Goal: Task Accomplishment & Management: Complete application form

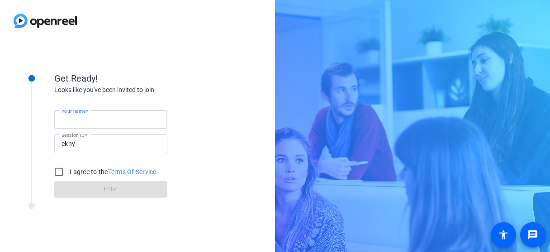
click at [100, 124] on input "Your name" at bounding box center [111, 119] width 99 height 11
type input "[PERSON_NAME]"
click at [63, 173] on input "I agree to the Terms Of Service" at bounding box center [59, 171] width 18 height 18
checkbox input "true"
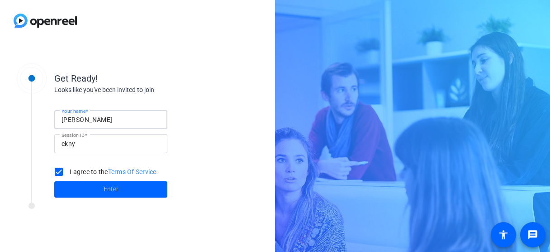
click at [100, 122] on input "[PERSON_NAME]" at bounding box center [111, 119] width 99 height 11
drag, startPoint x: 102, startPoint y: 119, endPoint x: 25, endPoint y: 107, distance: 77.4
click at [25, 107] on div "Get Ready! Looks like you've been invited to join Your name [PERSON_NAME] Sessi…" at bounding box center [122, 129] width 226 height 147
drag, startPoint x: 74, startPoint y: 115, endPoint x: 35, endPoint y: 108, distance: 40.0
click at [35, 108] on div "Get Ready! Looks like you've been invited to join Your name [PERSON_NAME] Sessi…" at bounding box center [122, 129] width 226 height 147
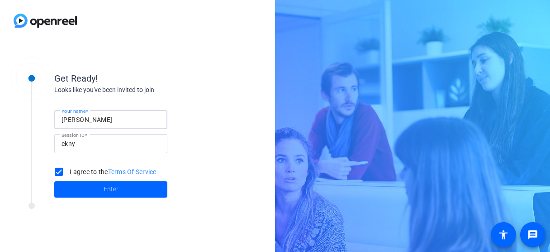
type input "[PERSON_NAME]"
click at [60, 171] on input "I agree to the Terms Of Service" at bounding box center [59, 171] width 18 height 18
checkbox input "false"
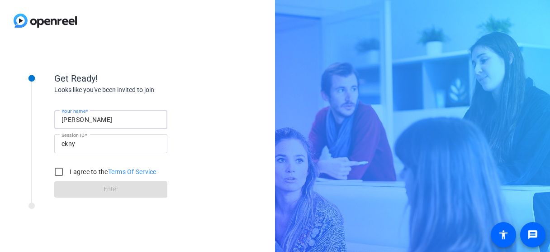
drag, startPoint x: 101, startPoint y: 124, endPoint x: -5, endPoint y: 70, distance: 119.2
click at [0, 70] on html "Accessibility Screen-Reader Guide, Feedback, and Issue Reporting | New window G…" at bounding box center [275, 126] width 550 height 252
type input "[PERSON_NAME]"
click at [114, 86] on div "Looks like you've been invited to join" at bounding box center [144, 90] width 181 height 10
click at [62, 172] on input "I agree to the Terms Of Service" at bounding box center [59, 171] width 18 height 18
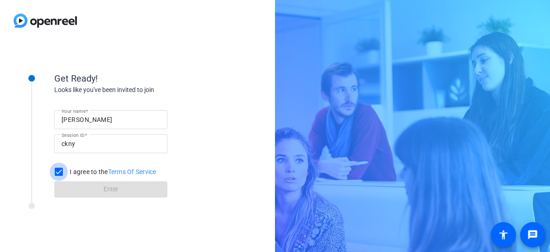
checkbox input "true"
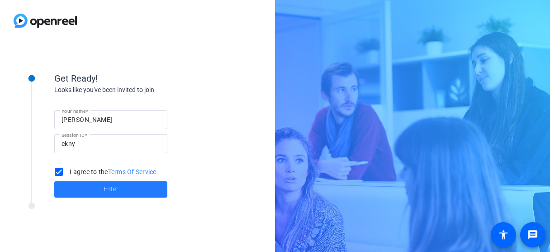
click at [78, 188] on span at bounding box center [110, 189] width 113 height 22
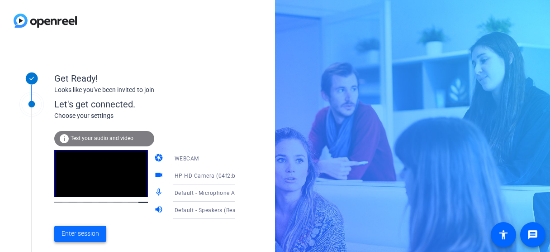
click at [85, 229] on span "Enter session" at bounding box center [81, 234] width 38 height 10
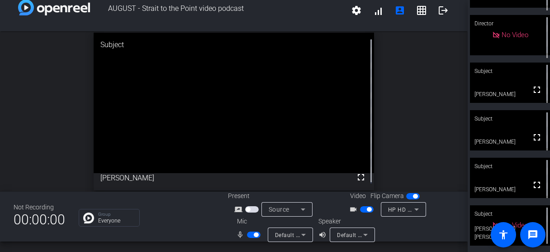
scroll to position [81, 0]
click at [442, 242] on div "AUGUST - Strait to the Point video podcast settings signal_cellular_alt account…" at bounding box center [234, 126] width 468 height 252
click at [449, 251] on html "Accessibility Screen-Reader Guide, Feedback, and Issue Reporting | New window A…" at bounding box center [275, 126] width 550 height 252
click at [360, 209] on span "button" at bounding box center [367, 209] width 14 height 6
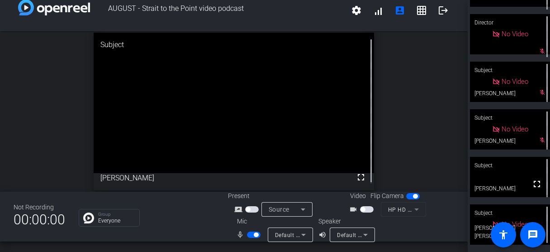
click at [253, 235] on span "button" at bounding box center [254, 234] width 14 height 6
click at [250, 236] on span "button" at bounding box center [250, 234] width 5 height 5
click at [364, 209] on span "button" at bounding box center [367, 209] width 14 height 6
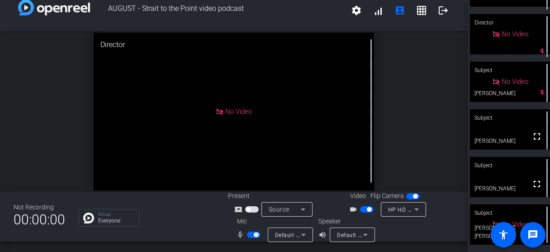
click at [363, 208] on span "button" at bounding box center [367, 209] width 14 height 6
click at [252, 234] on span "button" at bounding box center [254, 234] width 14 height 6
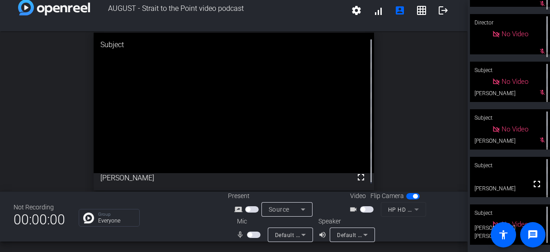
click at [256, 231] on span "button" at bounding box center [254, 234] width 14 height 6
click at [365, 210] on span "button" at bounding box center [367, 209] width 14 height 6
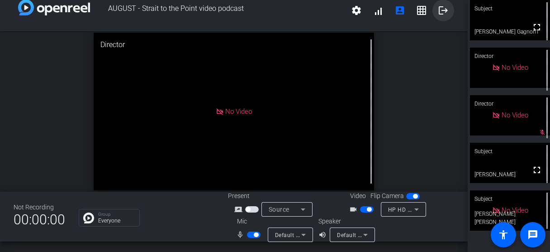
scroll to position [0, 0]
